Goal: Navigation & Orientation: Go to known website

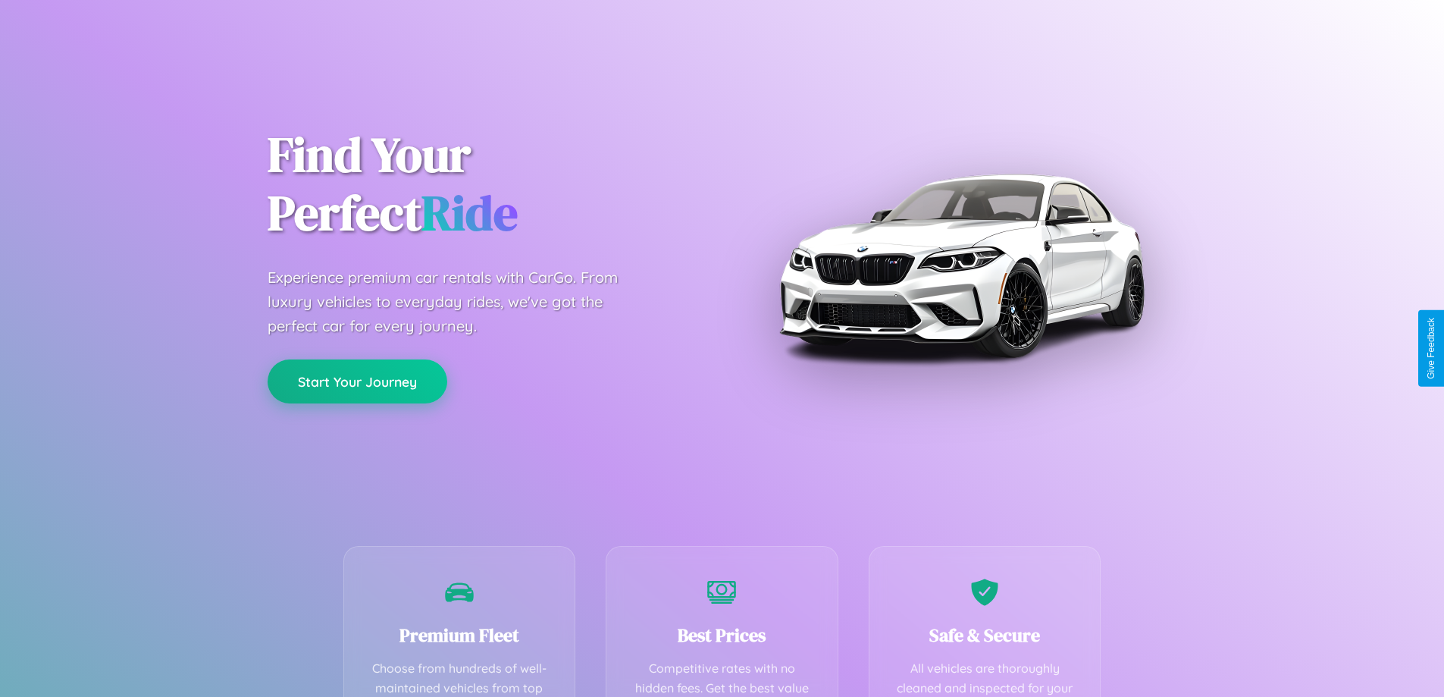
click at [357, 381] on button "Start Your Journey" at bounding box center [358, 381] width 180 height 44
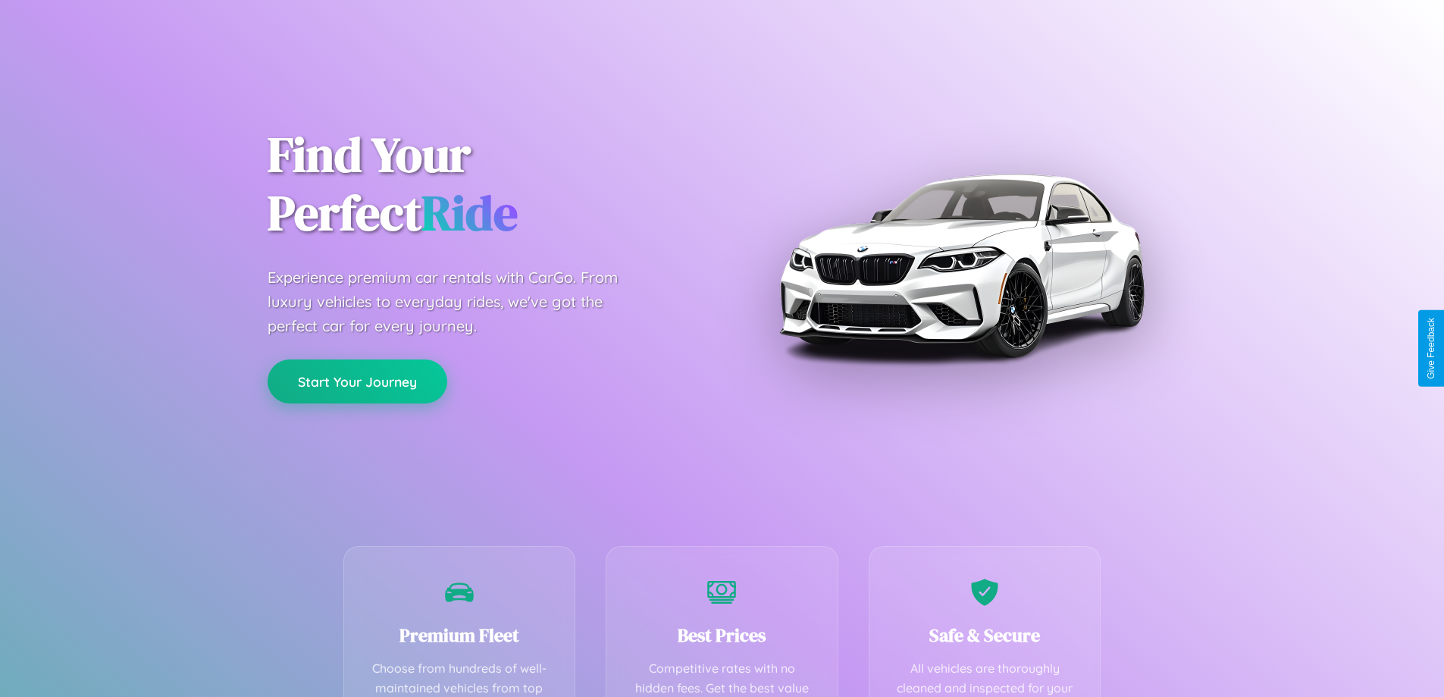
click at [357, 381] on button "Start Your Journey" at bounding box center [358, 381] width 180 height 44
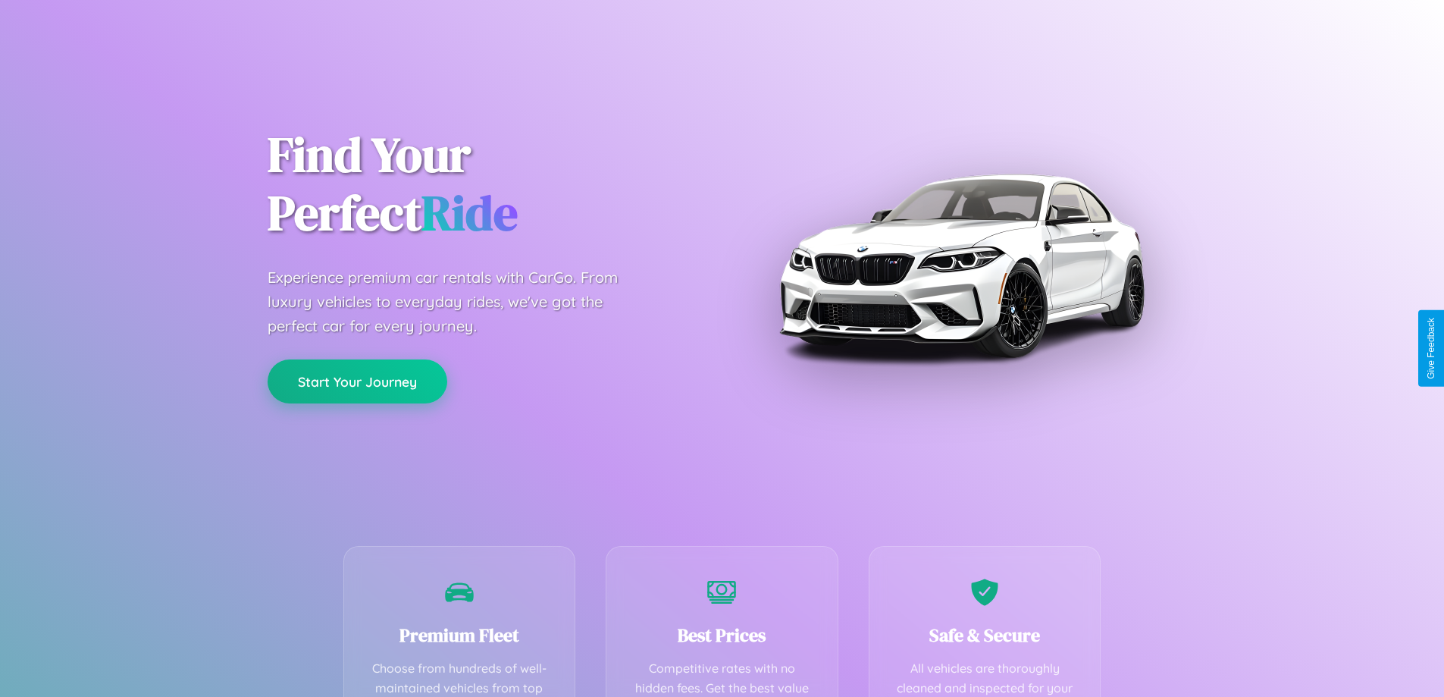
click at [357, 381] on button "Start Your Journey" at bounding box center [358, 381] width 180 height 44
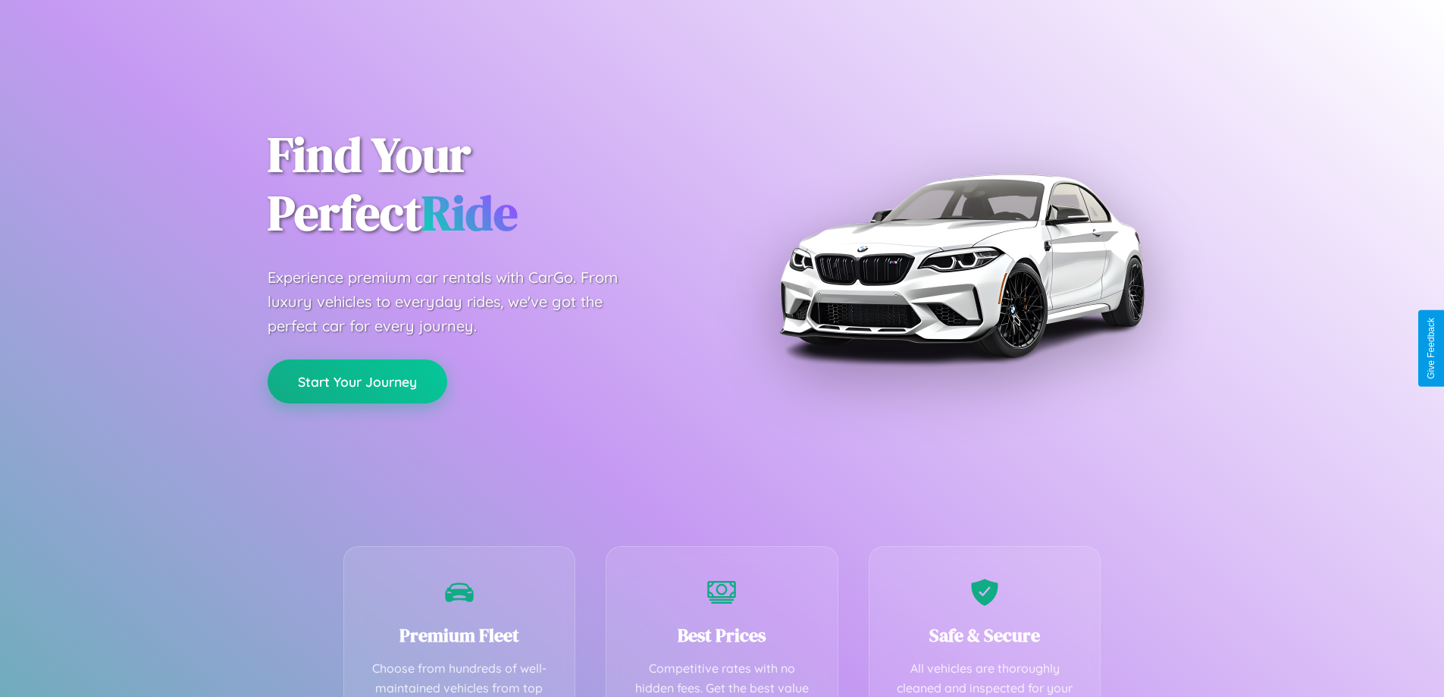
click at [357, 381] on button "Start Your Journey" at bounding box center [358, 381] width 180 height 44
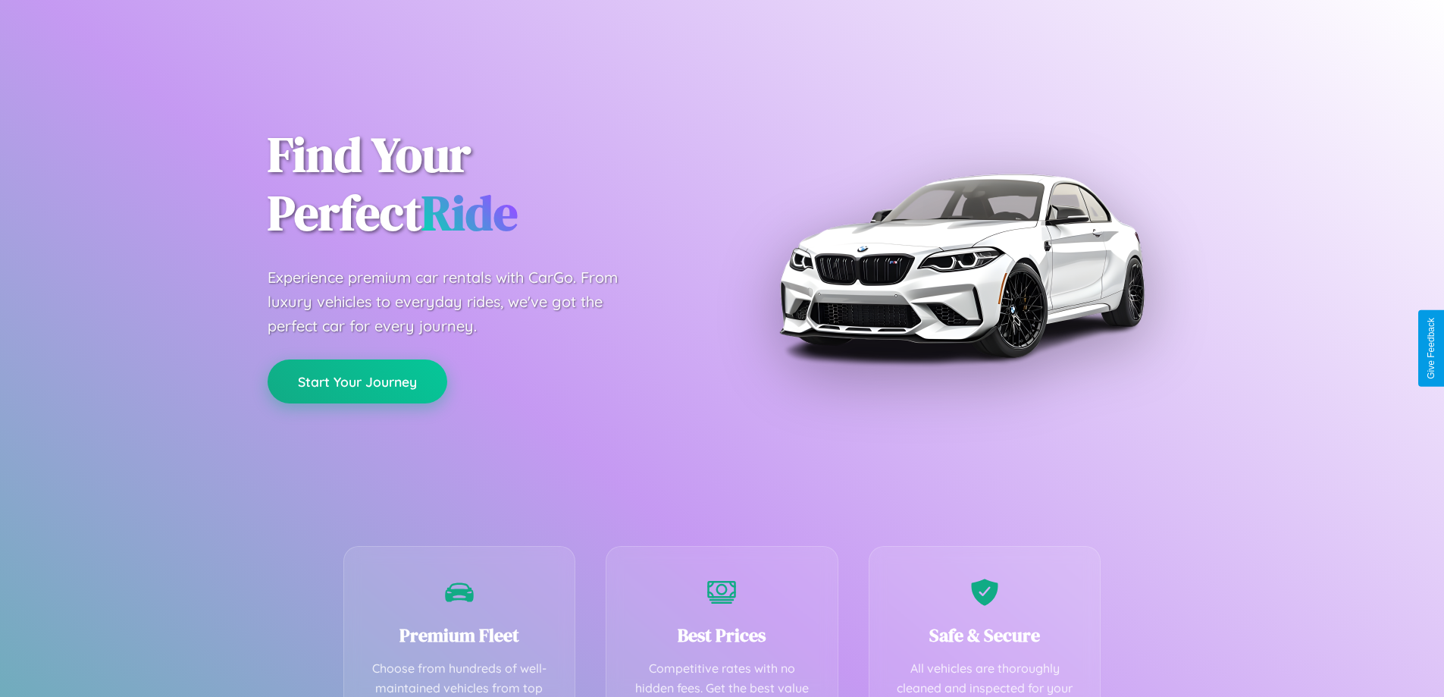
click at [357, 381] on button "Start Your Journey" at bounding box center [358, 381] width 180 height 44
